Goal: Use online tool/utility: Utilize a website feature to perform a specific function

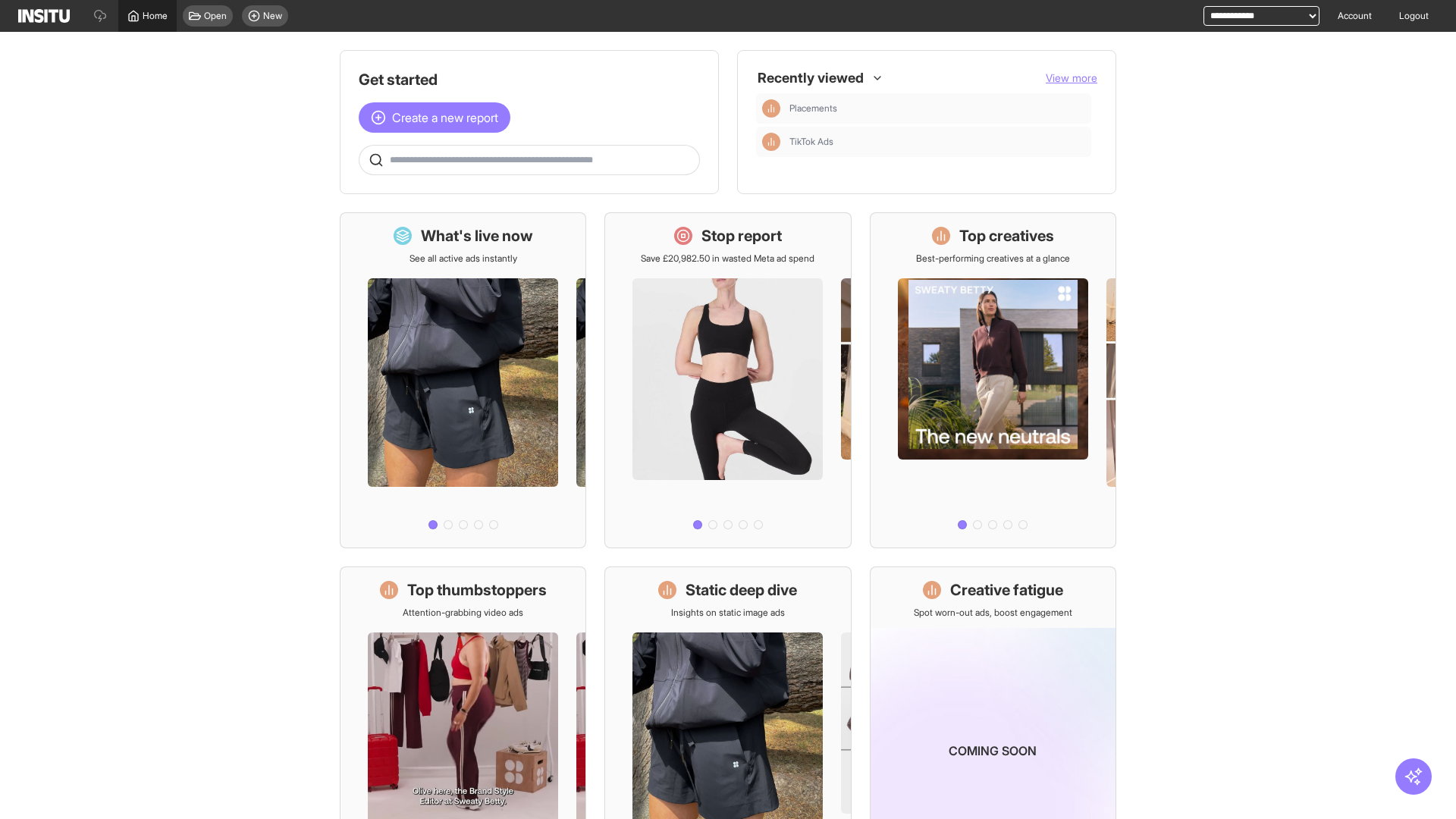
click at [147, 16] on span "Home" at bounding box center [154, 15] width 25 height 12
click at [438, 118] on span "Create a new report" at bounding box center [445, 117] width 107 height 18
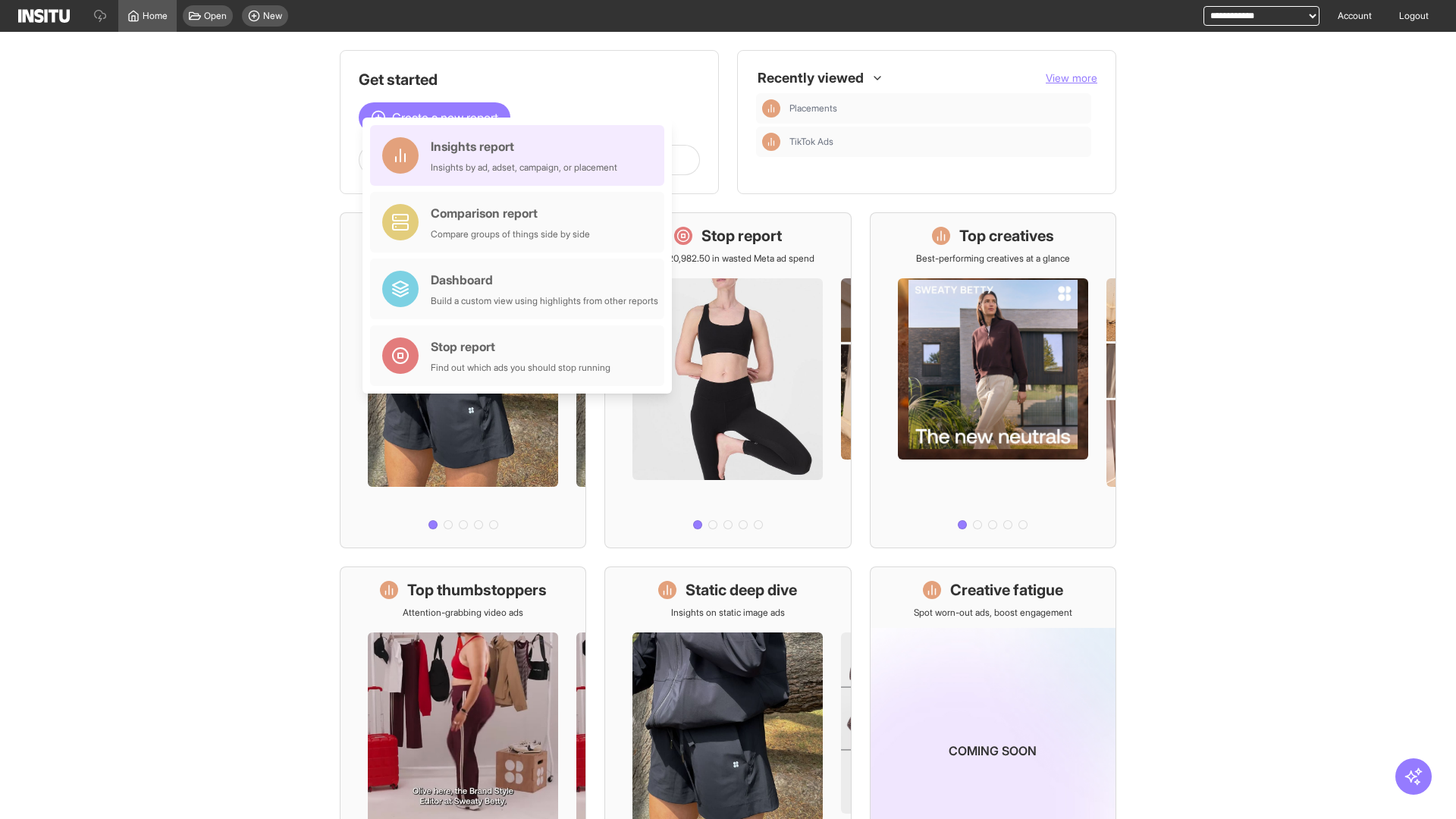
click at [521, 156] on div "Insights report Insights by ad, adset, campaign, or placement" at bounding box center [524, 156] width 187 height 37
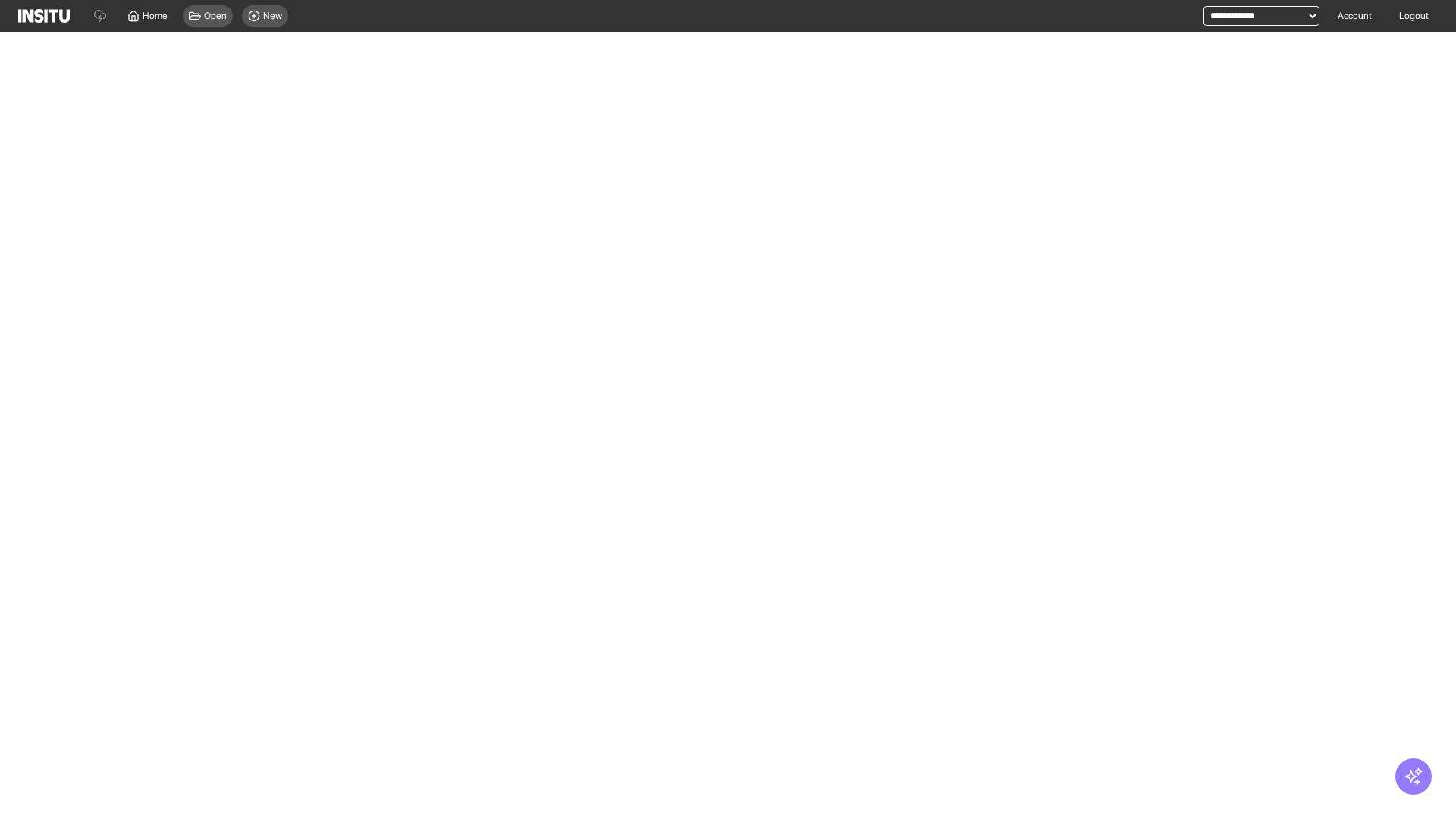
select select "**"
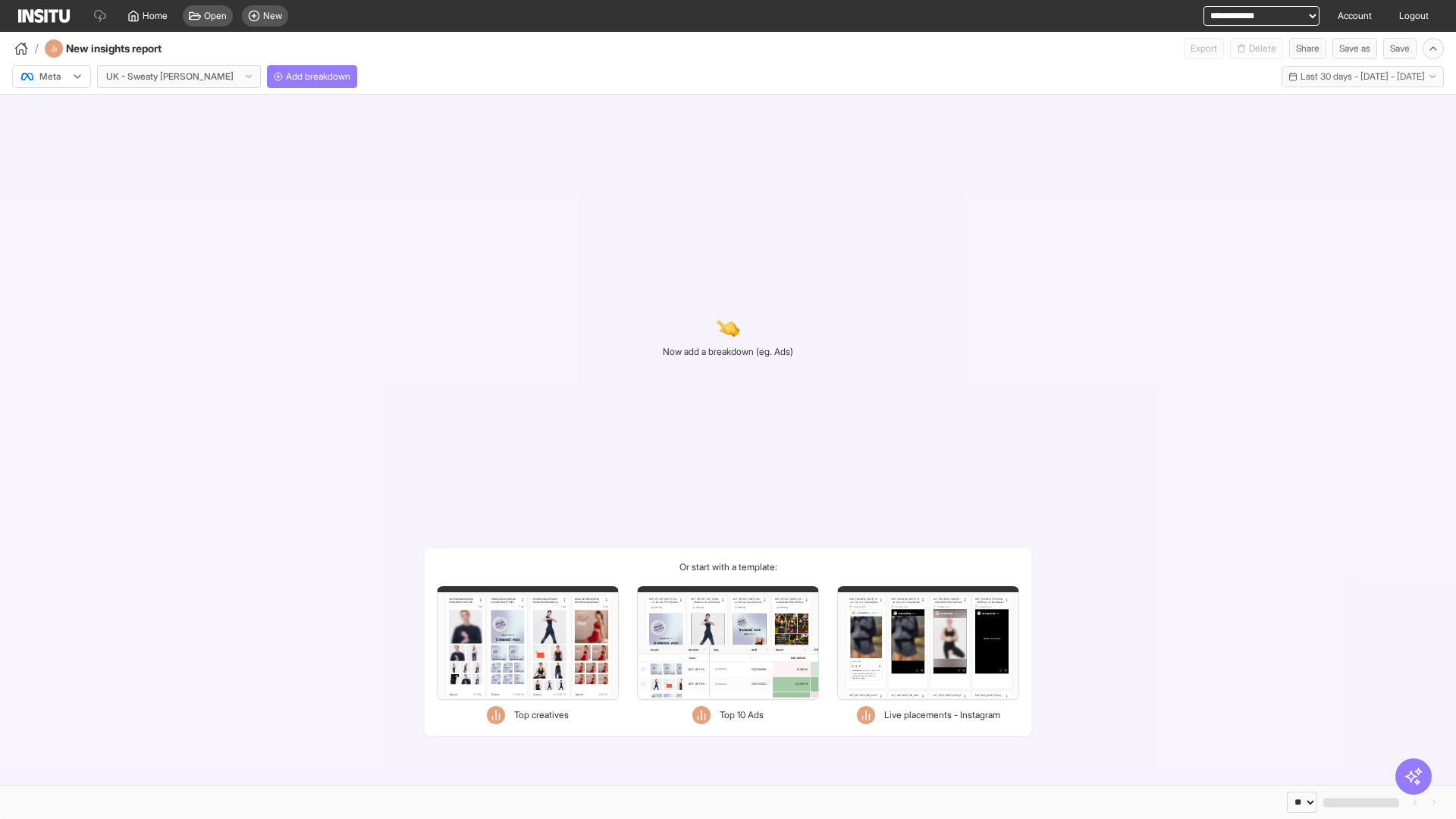
click at [52, 76] on div at bounding box center [41, 76] width 42 height 15
click at [51, 109] on span "Meta" at bounding box center [51, 109] width 21 height 14
click at [286, 76] on span "Add breakdown" at bounding box center [318, 76] width 64 height 12
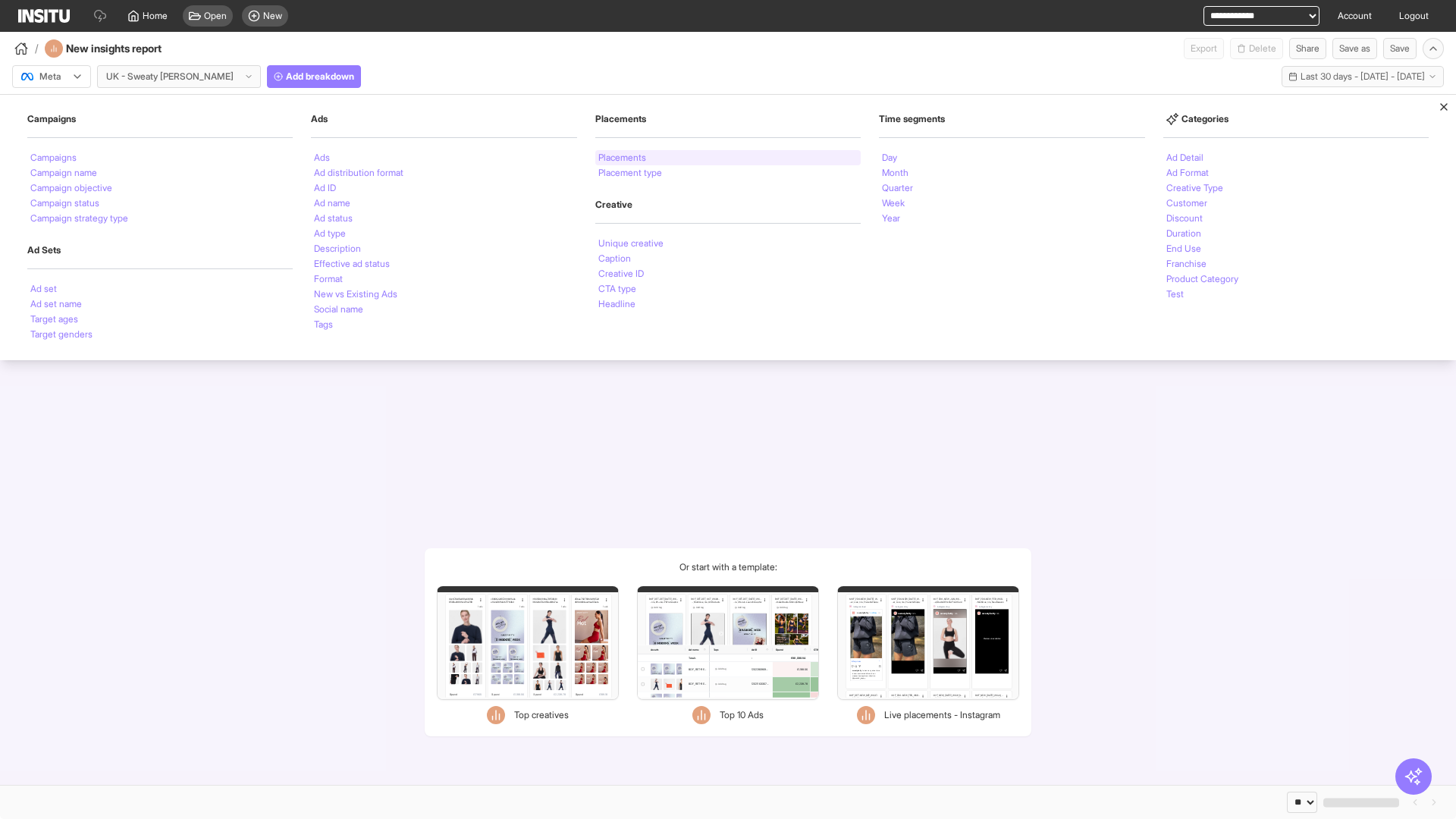
click at [623, 157] on li "Placements" at bounding box center [622, 157] width 48 height 9
